Goal: Navigation & Orientation: Find specific page/section

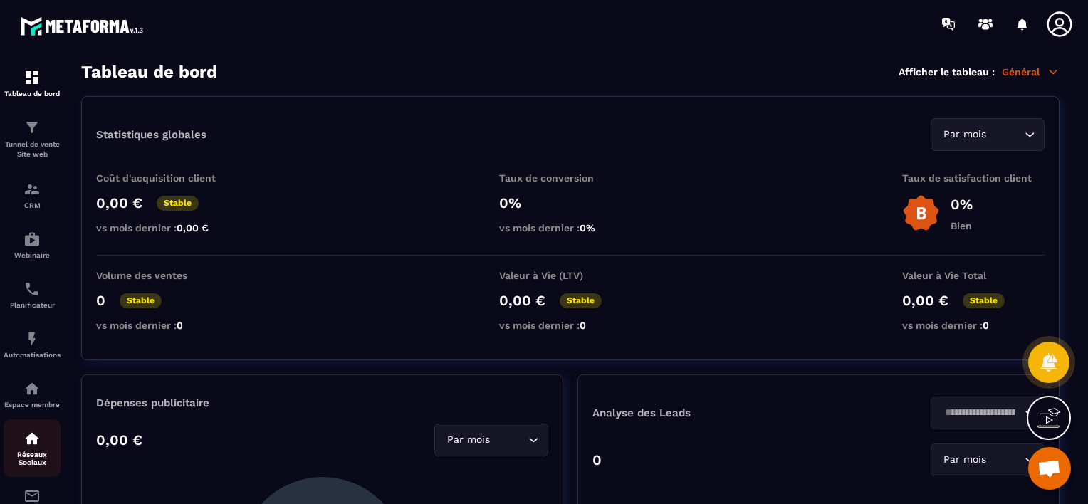
click at [34, 457] on p "Réseaux Sociaux" at bounding box center [32, 459] width 57 height 16
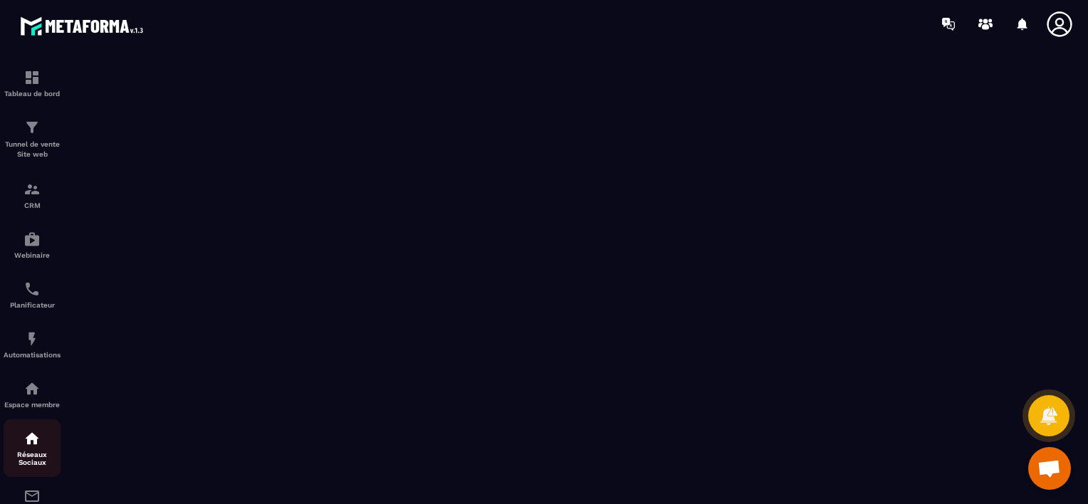
click at [33, 452] on div "Réseaux Sociaux" at bounding box center [32, 448] width 57 height 36
click at [42, 83] on div "Tableau de bord" at bounding box center [32, 83] width 57 height 28
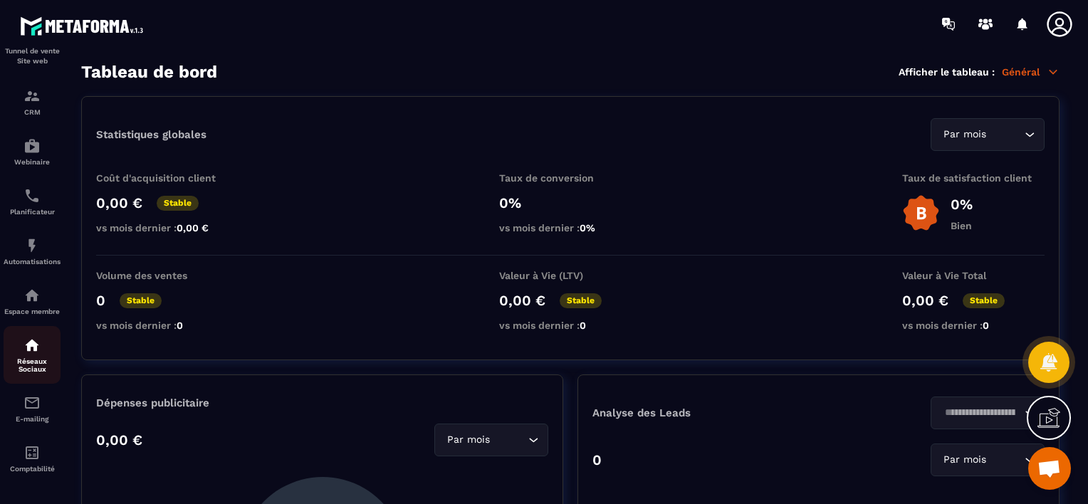
scroll to position [94, 0]
click at [43, 359] on div "Réseaux Sociaux" at bounding box center [32, 354] width 57 height 36
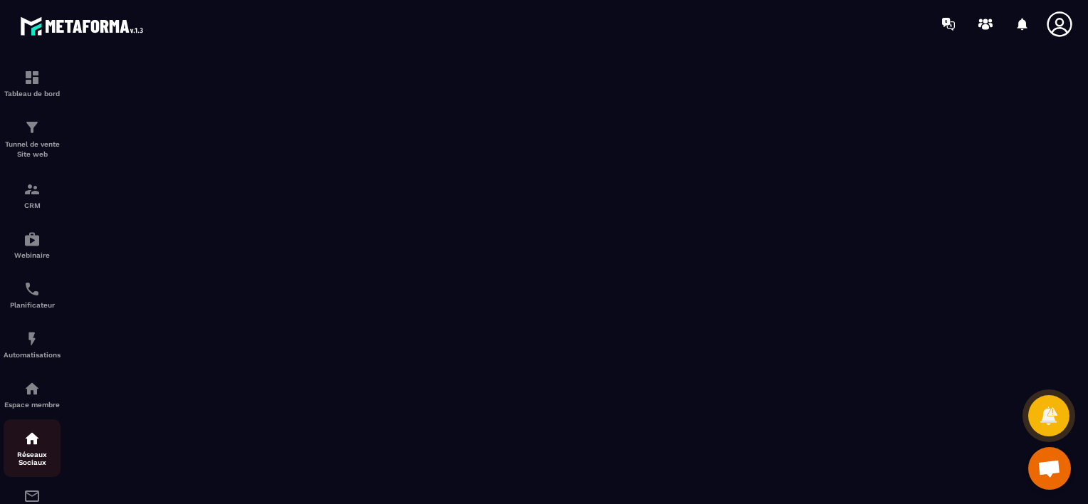
click at [19, 434] on div "Réseaux Sociaux" at bounding box center [32, 448] width 57 height 36
click at [36, 404] on p "Espace membre" at bounding box center [32, 405] width 57 height 8
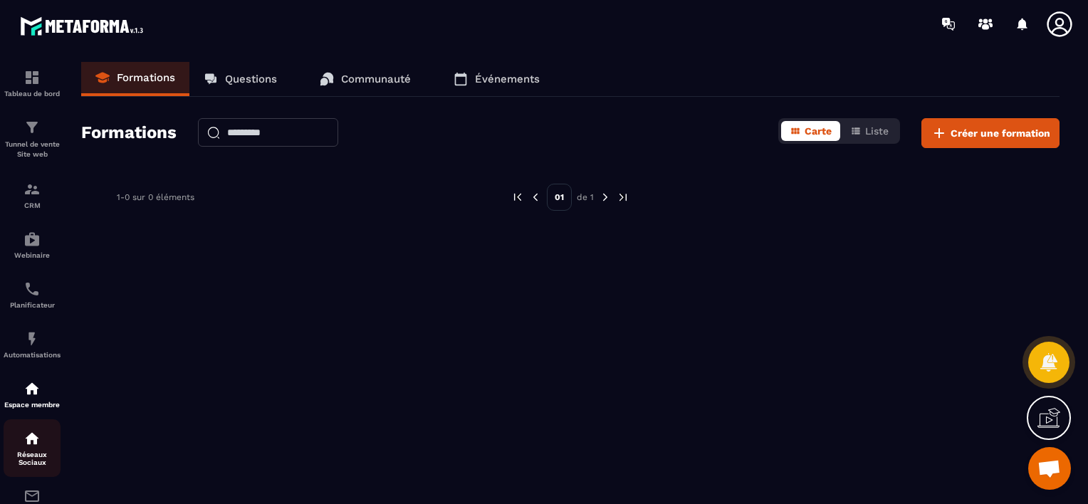
click at [21, 456] on p "Réseaux Sociaux" at bounding box center [32, 459] width 57 height 16
